Goal: Task Accomplishment & Management: Use online tool/utility

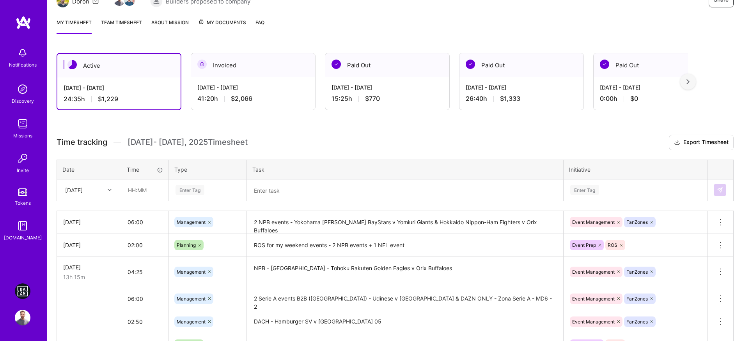
scroll to position [97, 0]
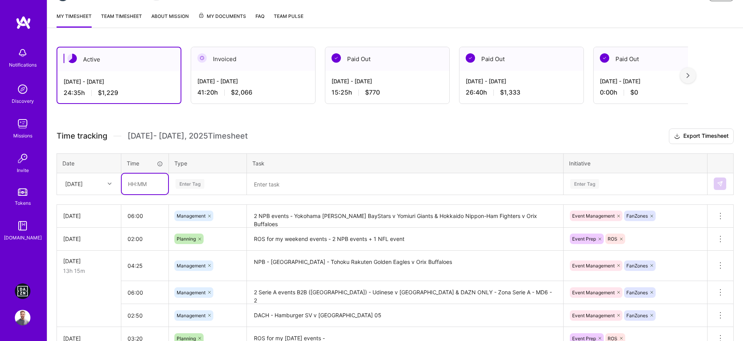
click at [128, 180] on input "text" at bounding box center [145, 184] width 46 height 21
click at [278, 187] on textarea at bounding box center [405, 184] width 315 height 20
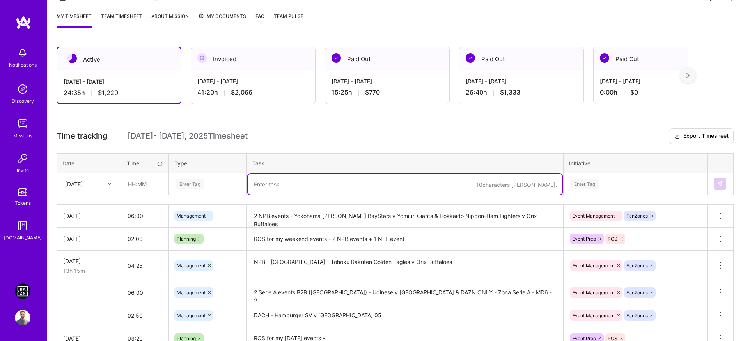
paste textarea "Global - [US_STATE] Jets v Denver Broncos"
type textarea "Global - [US_STATE] Jets v Denver Broncos"
click at [127, 186] on input "text" at bounding box center [145, 184] width 46 height 21
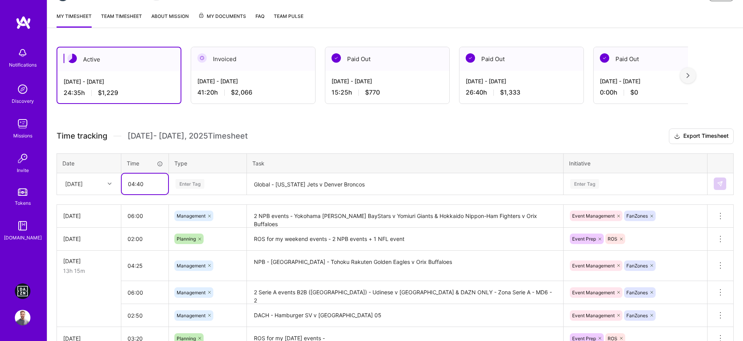
type input "04:40"
click at [187, 187] on div "Enter Tag" at bounding box center [189, 184] width 29 height 12
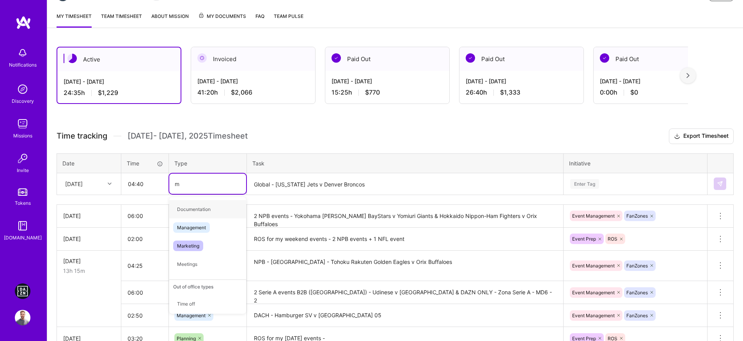
type input "ma"
click at [207, 212] on span "Management" at bounding box center [191, 209] width 37 height 11
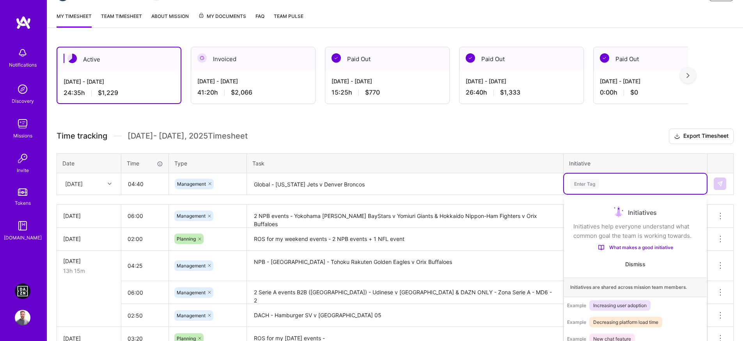
click at [631, 178] on div "Enter Tag" at bounding box center [635, 184] width 143 height 20
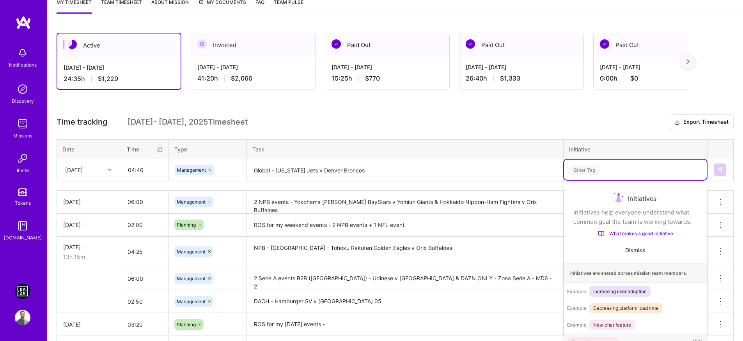
scroll to position [21, 0]
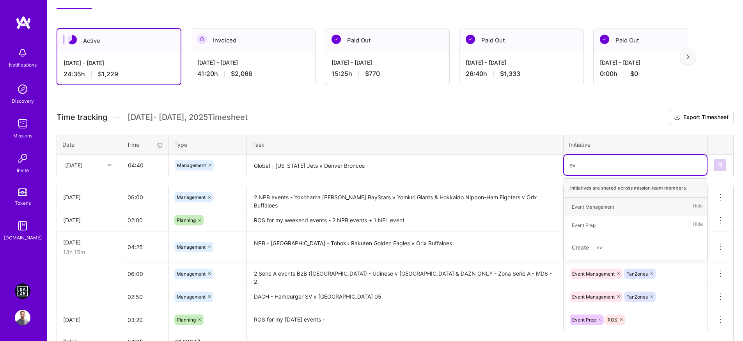
type input "eve"
click at [603, 204] on div "Event Management" at bounding box center [592, 207] width 42 height 8
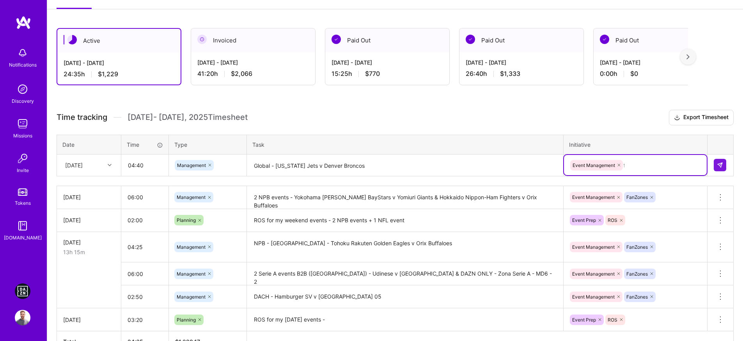
type input "fa"
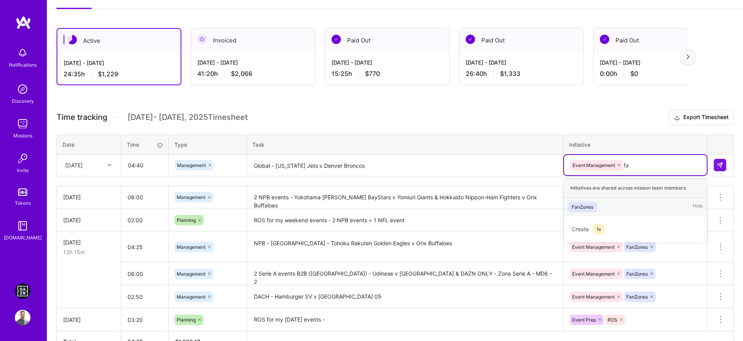
click at [585, 209] on div "FanZones" at bounding box center [581, 207] width 21 height 8
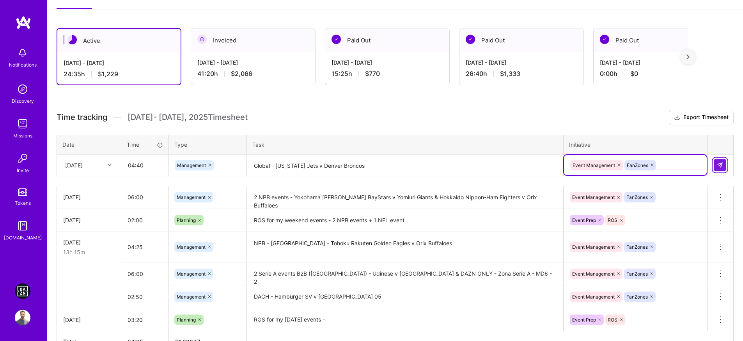
click at [716, 165] on img at bounding box center [719, 165] width 6 height 6
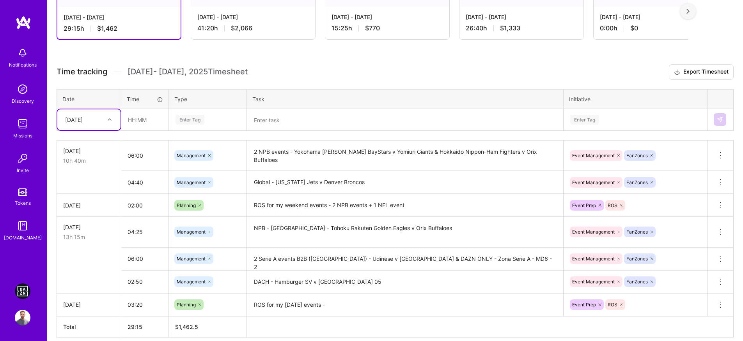
scroll to position [196, 0]
